Goal: Task Accomplishment & Management: Use online tool/utility

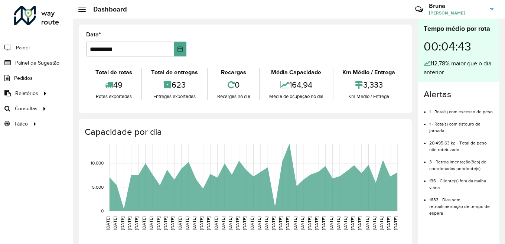
click at [38, 108] on div at bounding box center [43, 109] width 11 height 8
click at [103, 107] on span "Roteirização" at bounding box center [99, 109] width 30 height 8
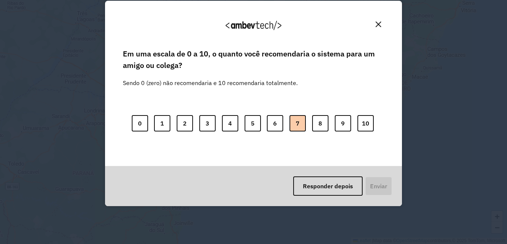
click at [299, 124] on button "7" at bounding box center [298, 123] width 16 height 16
click at [380, 183] on button "Enviar" at bounding box center [377, 185] width 27 height 19
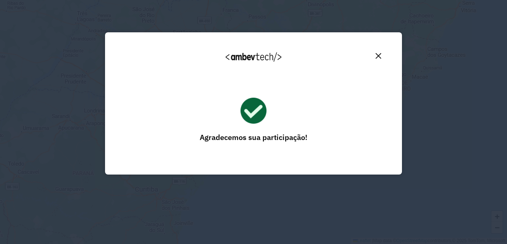
click at [381, 55] on img "Close" at bounding box center [379, 56] width 6 height 6
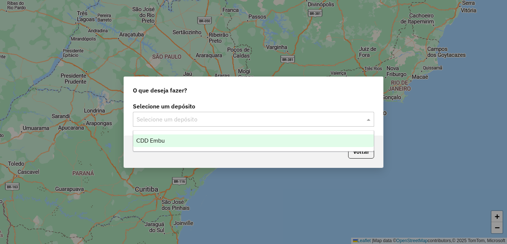
click at [270, 113] on div "Selecione um depósito" at bounding box center [253, 119] width 241 height 15
click at [206, 143] on div "CDD Embu" at bounding box center [253, 140] width 241 height 13
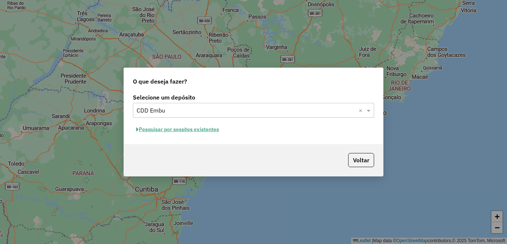
click at [201, 126] on button "Pesquisar por sessões existentes" at bounding box center [178, 130] width 90 height 12
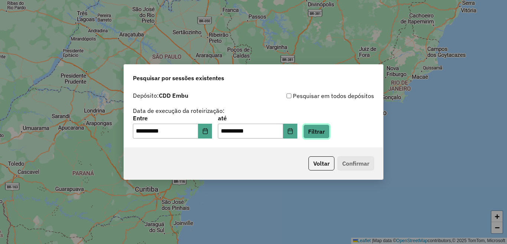
click at [330, 136] on button "Filtrar" at bounding box center [316, 131] width 26 height 14
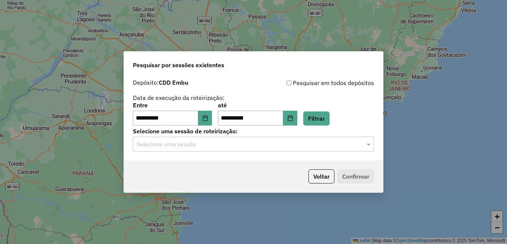
click at [266, 142] on input "text" at bounding box center [246, 144] width 219 height 9
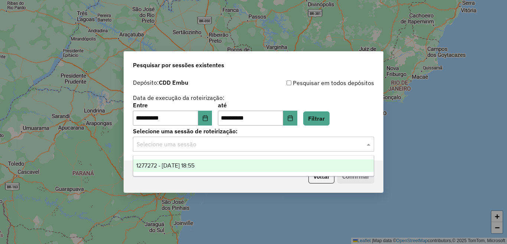
click at [194, 163] on span "1277272 - 17/09/2025 18:55" at bounding box center [165, 165] width 58 height 6
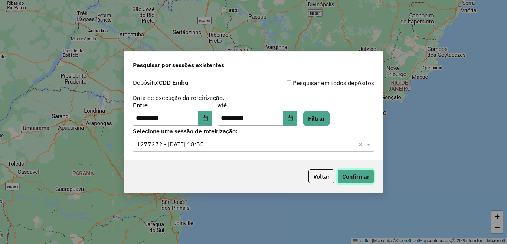
click at [349, 169] on button "Confirmar" at bounding box center [356, 176] width 37 height 14
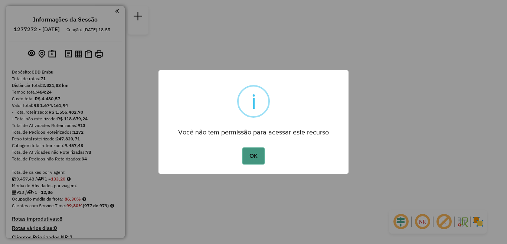
click at [246, 152] on button "OK" at bounding box center [254, 155] width 22 height 17
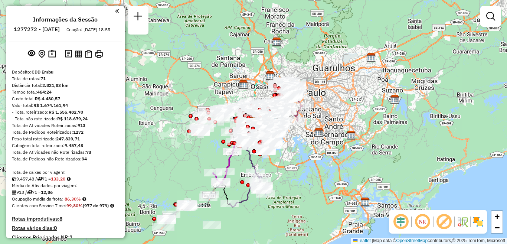
drag, startPoint x: 413, startPoint y: 221, endPoint x: 416, endPoint y: 221, distance: 3.7
click at [413, 221] on img at bounding box center [412, 222] width 4 height 12
drag, startPoint x: 420, startPoint y: 221, endPoint x: 446, endPoint y: 224, distance: 26.6
click at [420, 221] on em at bounding box center [423, 222] width 18 height 18
click at [444, 224] on em at bounding box center [444, 222] width 18 height 18
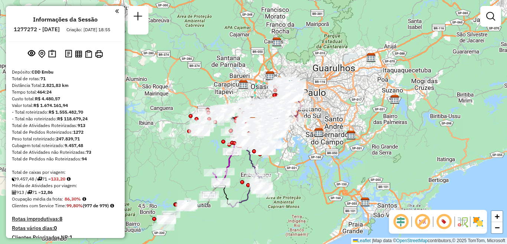
click at [484, 225] on div "NR" at bounding box center [438, 222] width 98 height 24
click at [479, 224] on img at bounding box center [478, 222] width 12 height 12
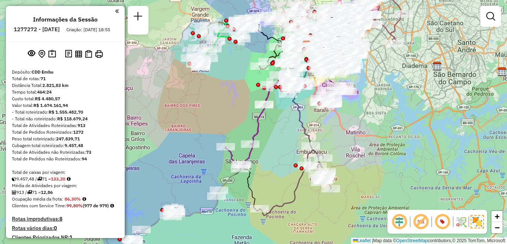
scroll to position [2391, 0]
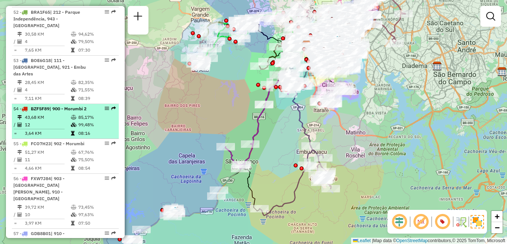
click at [59, 111] on span "| 900 - Morumbi 2" at bounding box center [67, 109] width 37 height 6
select select "**********"
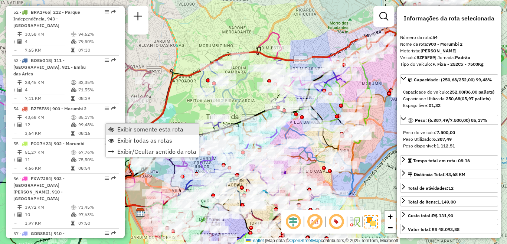
click at [139, 130] on span "Exibir somente esta rota" at bounding box center [150, 129] width 66 height 6
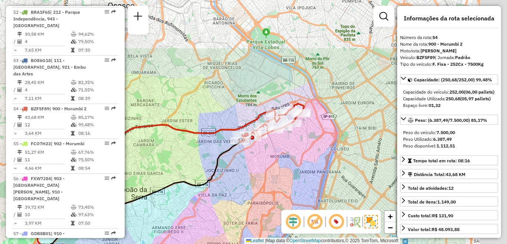
drag, startPoint x: 328, startPoint y: 103, endPoint x: 244, endPoint y: 171, distance: 108.5
click at [244, 171] on div "Janela de atendimento Grade de atendimento Capacidade Transportadoras Veículos …" at bounding box center [253, 122] width 507 height 244
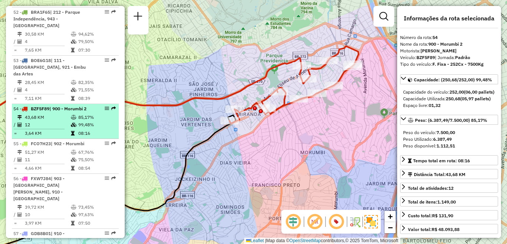
click at [80, 121] on td "85,17%" at bounding box center [97, 117] width 38 height 7
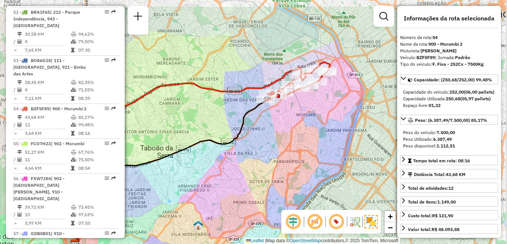
drag, startPoint x: 357, startPoint y: 100, endPoint x: 294, endPoint y: 130, distance: 69.6
click at [294, 130] on div "Janela de atendimento Grade de atendimento Capacidade Transportadoras Veículos …" at bounding box center [253, 122] width 507 height 244
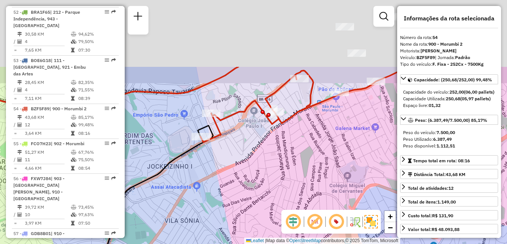
drag, startPoint x: 279, startPoint y: 76, endPoint x: 274, endPoint y: 185, distance: 109.3
click at [274, 185] on div "Janela de atendimento Grade de atendimento Capacidade Transportadoras Veículos …" at bounding box center [253, 122] width 507 height 244
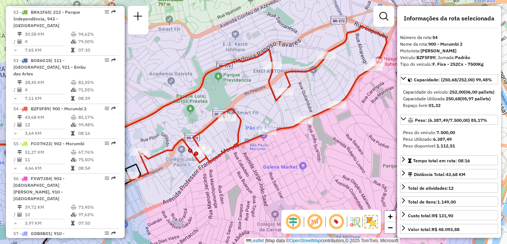
drag, startPoint x: 366, startPoint y: 115, endPoint x: 295, endPoint y: 135, distance: 74.1
click at [295, 135] on div "Janela de atendimento Grade de atendimento Capacidade Transportadoras Veículos …" at bounding box center [253, 122] width 507 height 244
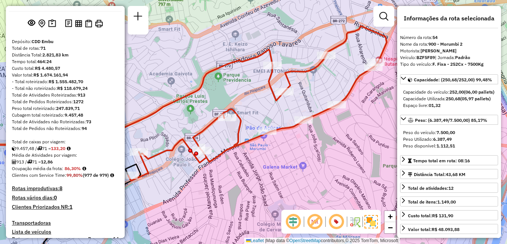
scroll to position [2509, 0]
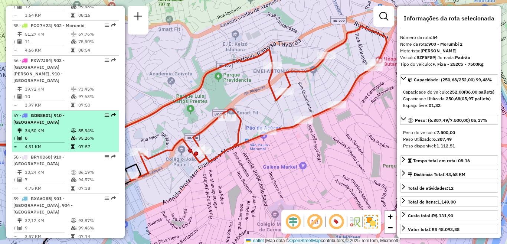
click at [42, 126] on div "57 - GDB8B01 | 910 - Parque Ipê" at bounding box center [52, 118] width 79 height 13
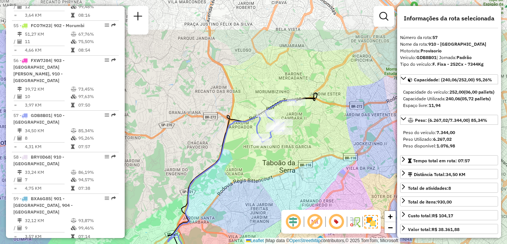
drag, startPoint x: 285, startPoint y: 102, endPoint x: 277, endPoint y: 147, distance: 46.5
click at [277, 147] on div "Janela de atendimento Grade de atendimento Capacidade Transportadoras Veículos …" at bounding box center [253, 122] width 507 height 244
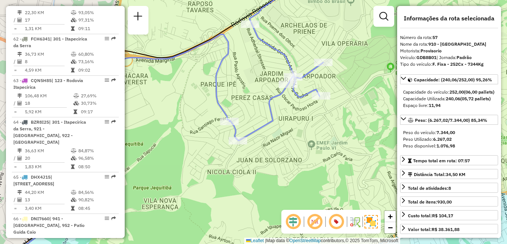
scroll to position [2391, 0]
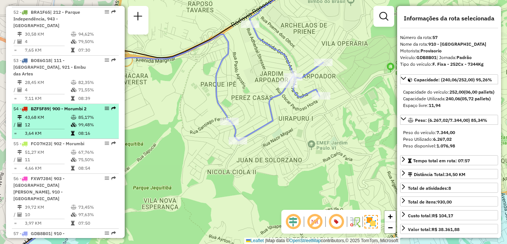
click at [53, 121] on td "43,68 KM" at bounding box center [48, 117] width 46 height 7
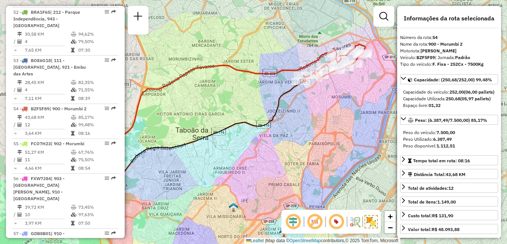
drag, startPoint x: 342, startPoint y: 117, endPoint x: 245, endPoint y: 166, distance: 108.6
click at [245, 166] on div "Janela de atendimento Grade de atendimento Capacidade Transportadoras Veículos …" at bounding box center [253, 122] width 507 height 244
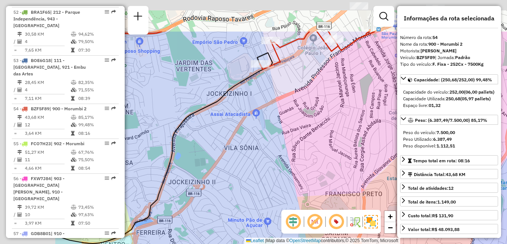
drag, startPoint x: 222, startPoint y: 101, endPoint x: 329, endPoint y: 149, distance: 117.0
click at [331, 165] on div "Janela de atendimento Grade de atendimento Capacidade Transportadoras Veículos …" at bounding box center [253, 122] width 507 height 244
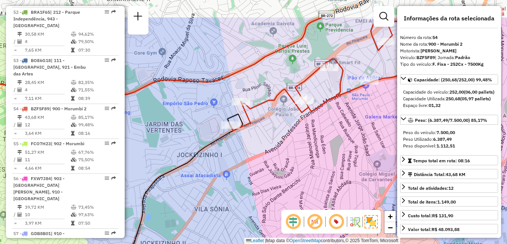
drag, startPoint x: 324, startPoint y: 95, endPoint x: 267, endPoint y: 157, distance: 83.6
click at [267, 157] on div "Janela de atendimento Grade de atendimento Capacidade Transportadoras Veículos …" at bounding box center [253, 122] width 507 height 244
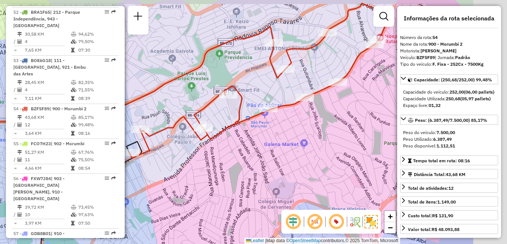
drag, startPoint x: 364, startPoint y: 141, endPoint x: 277, endPoint y: 147, distance: 87.1
click at [277, 147] on div "Janela de atendimento Grade de atendimento Capacidade Transportadoras Veículos …" at bounding box center [253, 122] width 507 height 244
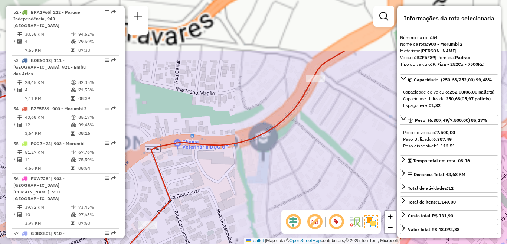
drag, startPoint x: 327, startPoint y: 63, endPoint x: 321, endPoint y: 113, distance: 50.4
click at [321, 113] on div "Janela de atendimento Grade de atendimento Capacidade Transportadoras Veículos …" at bounding box center [253, 122] width 507 height 244
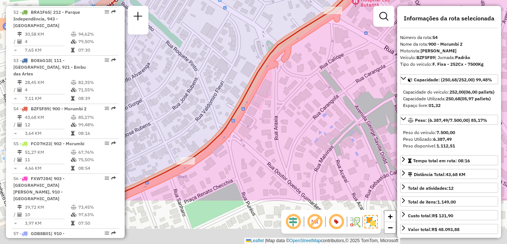
drag, startPoint x: 217, startPoint y: 165, endPoint x: 343, endPoint y: 97, distance: 142.6
click at [343, 97] on div "Janela de atendimento Grade de atendimento Capacidade Transportadoras Veículos …" at bounding box center [253, 122] width 507 height 244
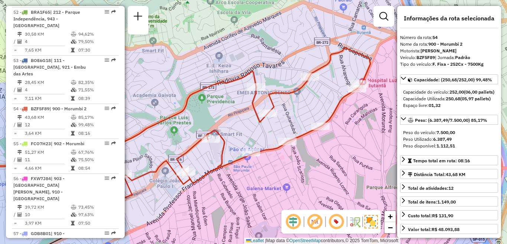
drag, startPoint x: 290, startPoint y: 154, endPoint x: 315, endPoint y: 153, distance: 24.5
click at [315, 153] on div "Janela de atendimento Grade de atendimento Capacidade Transportadoras Veículos …" at bounding box center [253, 122] width 507 height 244
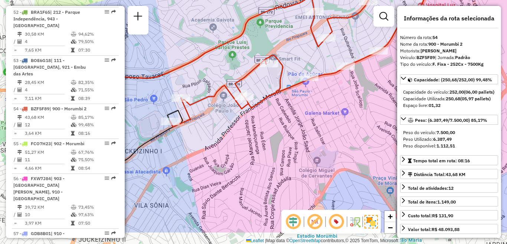
drag, startPoint x: 303, startPoint y: 131, endPoint x: 346, endPoint y: 118, distance: 44.9
click at [348, 118] on div "Janela de atendimento Grade de atendimento Capacidade Transportadoras Veículos …" at bounding box center [253, 122] width 507 height 244
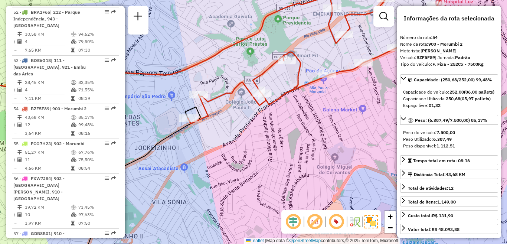
drag, startPoint x: 319, startPoint y: 134, endPoint x: 285, endPoint y: 168, distance: 47.5
click at [285, 168] on div "Janela de atendimento Grade de atendimento Capacidade Transportadoras Veículos …" at bounding box center [253, 122] width 507 height 244
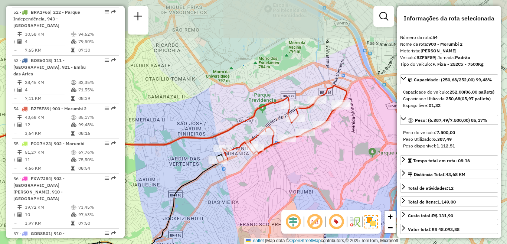
drag, startPoint x: 350, startPoint y: 124, endPoint x: 313, endPoint y: 140, distance: 41.1
click at [313, 140] on div "Janela de atendimento Grade de atendimento Capacidade Transportadoras Veículos …" at bounding box center [253, 122] width 507 height 244
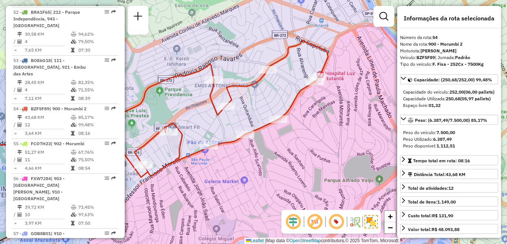
drag, startPoint x: 274, startPoint y: 175, endPoint x: 314, endPoint y: 164, distance: 41.4
click at [314, 164] on div "Janela de atendimento Grade de atendimento Capacidade Transportadoras Veículos …" at bounding box center [253, 122] width 507 height 244
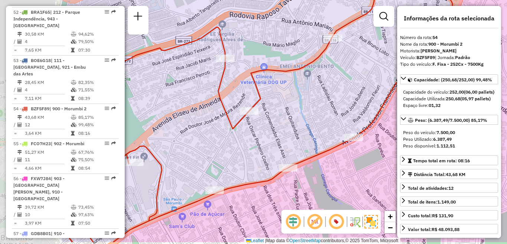
drag, startPoint x: 223, startPoint y: 139, endPoint x: 322, endPoint y: 114, distance: 101.5
click at [322, 114] on div "Janela de atendimento Grade de atendimento Capacidade Transportadoras Veículos …" at bounding box center [253, 122] width 507 height 244
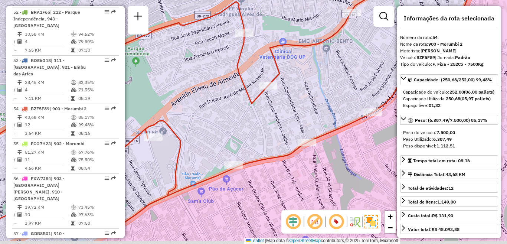
drag, startPoint x: 295, startPoint y: 171, endPoint x: 338, endPoint y: 144, distance: 50.5
click at [338, 144] on div "Janela de atendimento Grade de atendimento Capacidade Transportadoras Veículos …" at bounding box center [253, 122] width 507 height 244
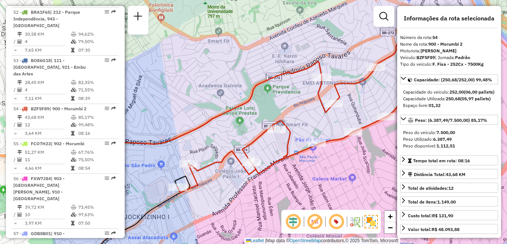
drag, startPoint x: 195, startPoint y: 174, endPoint x: 296, endPoint y: 158, distance: 102.3
click at [296, 158] on icon at bounding box center [307, 115] width 259 height 155
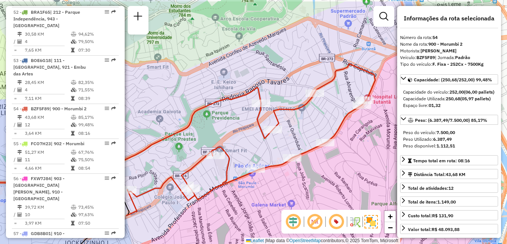
drag, startPoint x: 373, startPoint y: 115, endPoint x: 312, endPoint y: 141, distance: 66.2
click at [312, 141] on div "Janela de atendimento Grade de atendimento Capacidade Transportadoras Veículos …" at bounding box center [253, 122] width 507 height 244
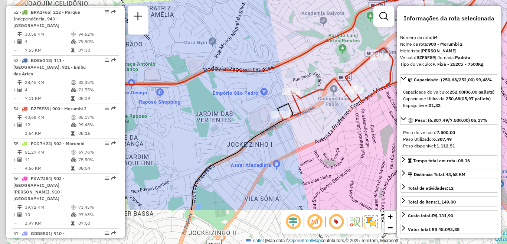
drag, startPoint x: 213, startPoint y: 139, endPoint x: 406, endPoint y: 60, distance: 208.9
click at [412, 60] on hb-router-mapa "Informações da Sessão 1277272 - 17/09/2025 Criação: 16/09/2025 18:55 Depósito: …" at bounding box center [253, 122] width 507 height 244
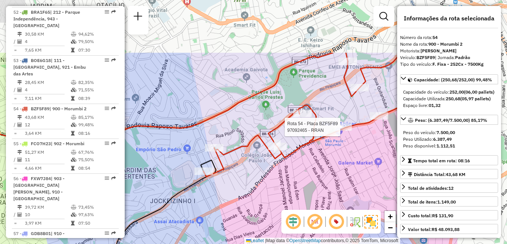
drag, startPoint x: 359, startPoint y: 98, endPoint x: 259, endPoint y: 175, distance: 126.6
click at [259, 175] on div "Rota 54 - Placa BZF5F89 97092465 - RRAN Janela de atendimento Grade de atendime…" at bounding box center [253, 122] width 507 height 244
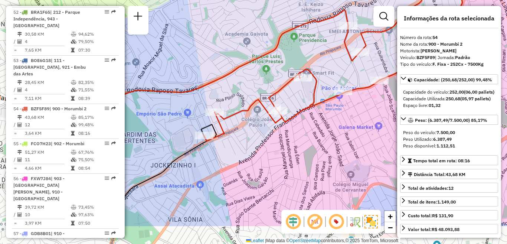
drag, startPoint x: 272, startPoint y: 181, endPoint x: 342, endPoint y: 139, distance: 81.5
click at [342, 139] on div "Janela de atendimento Grade de atendimento Capacidade Transportadoras Veículos …" at bounding box center [253, 122] width 507 height 244
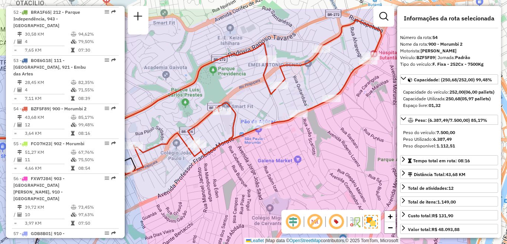
drag, startPoint x: 366, startPoint y: 128, endPoint x: 285, endPoint y: 161, distance: 87.6
click at [285, 161] on div "Janela de atendimento Grade de atendimento Capacidade Transportadoras Veículos …" at bounding box center [253, 122] width 507 height 244
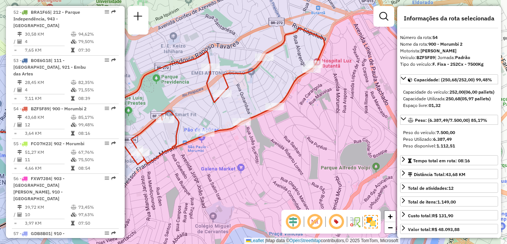
drag, startPoint x: 333, startPoint y: 145, endPoint x: 268, endPoint y: 152, distance: 65.4
click at [274, 154] on div "Janela de atendimento Grade de atendimento Capacidade Transportadoras Veículos …" at bounding box center [253, 122] width 507 height 244
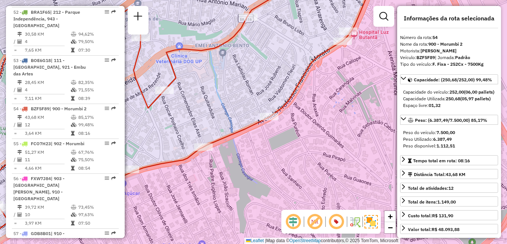
drag, startPoint x: 339, startPoint y: 72, endPoint x: 340, endPoint y: 80, distance: 7.5
click at [340, 80] on div "Janela de atendimento Grade de atendimento Capacidade Transportadoras Veículos …" at bounding box center [253, 122] width 507 height 244
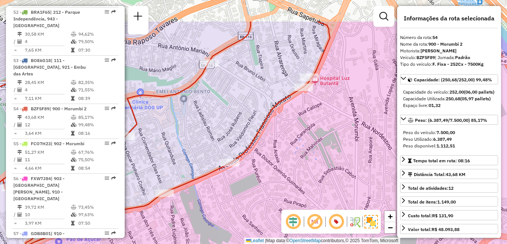
drag, startPoint x: 307, startPoint y: 45, endPoint x: 268, endPoint y: 91, distance: 60.3
click at [268, 91] on div "Janela de atendimento Grade de atendimento Capacidade Transportadoras Veículos …" at bounding box center [253, 122] width 507 height 244
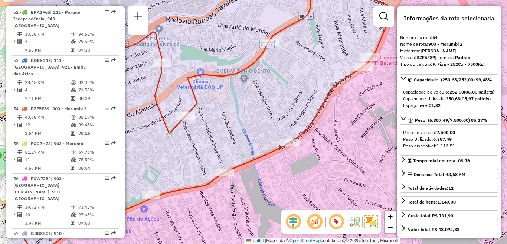
drag, startPoint x: 234, startPoint y: 132, endPoint x: 295, endPoint y: 112, distance: 63.5
click at [295, 112] on div "Janela de atendimento Grade de atendimento Capacidade Transportadoras Veículos …" at bounding box center [253, 122] width 507 height 244
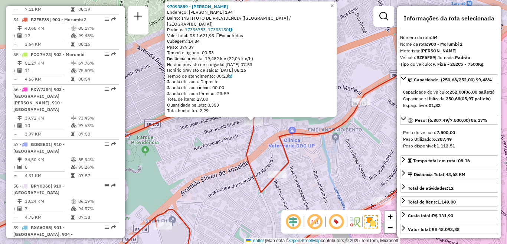
scroll to position [2503, 0]
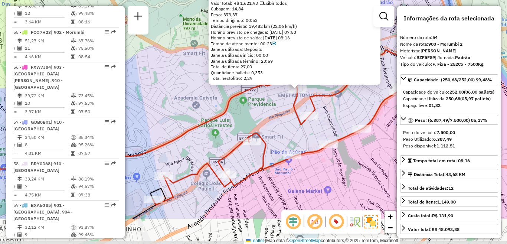
drag, startPoint x: 320, startPoint y: 157, endPoint x: 344, endPoint y: 131, distance: 35.7
click at [344, 131] on div "97093859 - JOSE TADEO CHAVES PI Endereço: Domingos Barbieri 194 Bairro: INSTITU…" at bounding box center [253, 122] width 507 height 244
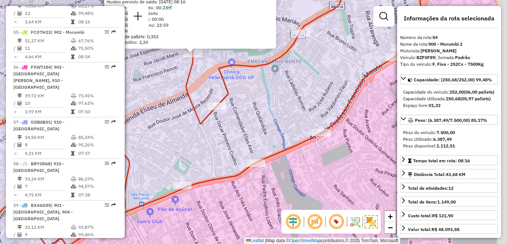
drag, startPoint x: 350, startPoint y: 102, endPoint x: 287, endPoint y: 117, distance: 65.0
click at [287, 117] on div "97093859 - JOSE TADEO CHAVES PI Endereço: Domingos Barbieri 194 Bairro: INSTITU…" at bounding box center [253, 122] width 507 height 244
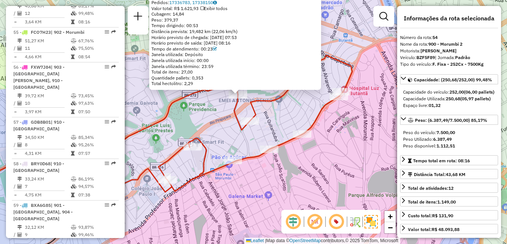
click at [290, 129] on div "Rota 54 - Placa BZF5F89 97086606 - REAL SOARES COMERCIO 97093859 - JOSE TADEO C…" at bounding box center [253, 122] width 507 height 244
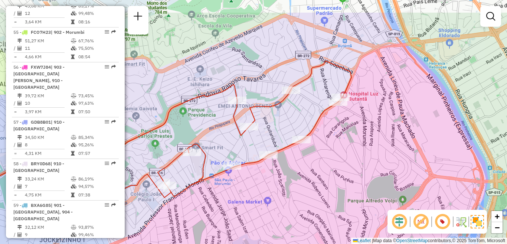
drag, startPoint x: 361, startPoint y: 88, endPoint x: 345, endPoint y: 124, distance: 39.6
click at [345, 124] on div "Janela de atendimento Grade de atendimento Capacidade Transportadoras Veículos …" at bounding box center [253, 122] width 507 height 244
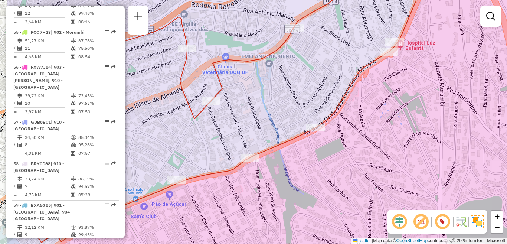
drag, startPoint x: 314, startPoint y: 98, endPoint x: 371, endPoint y: 86, distance: 58.3
click at [371, 86] on div "Janela de atendimento Grade de atendimento Capacidade Transportadoras Veículos …" at bounding box center [253, 122] width 507 height 244
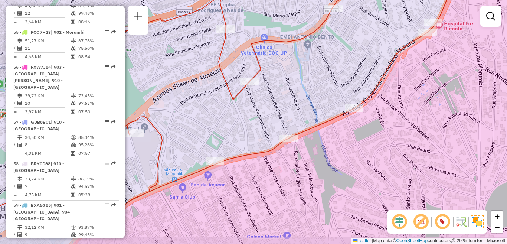
drag, startPoint x: 281, startPoint y: 126, endPoint x: 320, endPoint y: 107, distance: 43.2
click at [320, 107] on div "Janela de atendimento Grade de atendimento Capacidade Transportadoras Veículos …" at bounding box center [253, 122] width 507 height 244
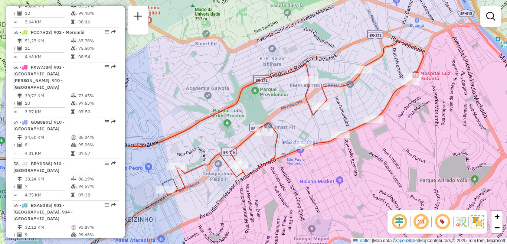
drag, startPoint x: 379, startPoint y: 140, endPoint x: 411, endPoint y: 129, distance: 33.5
click at [411, 129] on div "Janela de atendimento Grade de atendimento Capacidade Transportadoras Veículos …" at bounding box center [253, 122] width 507 height 244
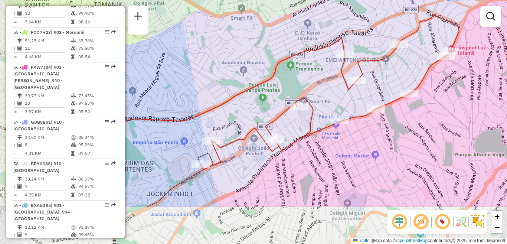
drag, startPoint x: 349, startPoint y: 129, endPoint x: 404, endPoint y: 67, distance: 82.6
click at [404, 67] on div "Janela de atendimento Grade de atendimento Capacidade Transportadoras Veículos …" at bounding box center [253, 122] width 507 height 244
